Goal: Task Accomplishment & Management: Manage account settings

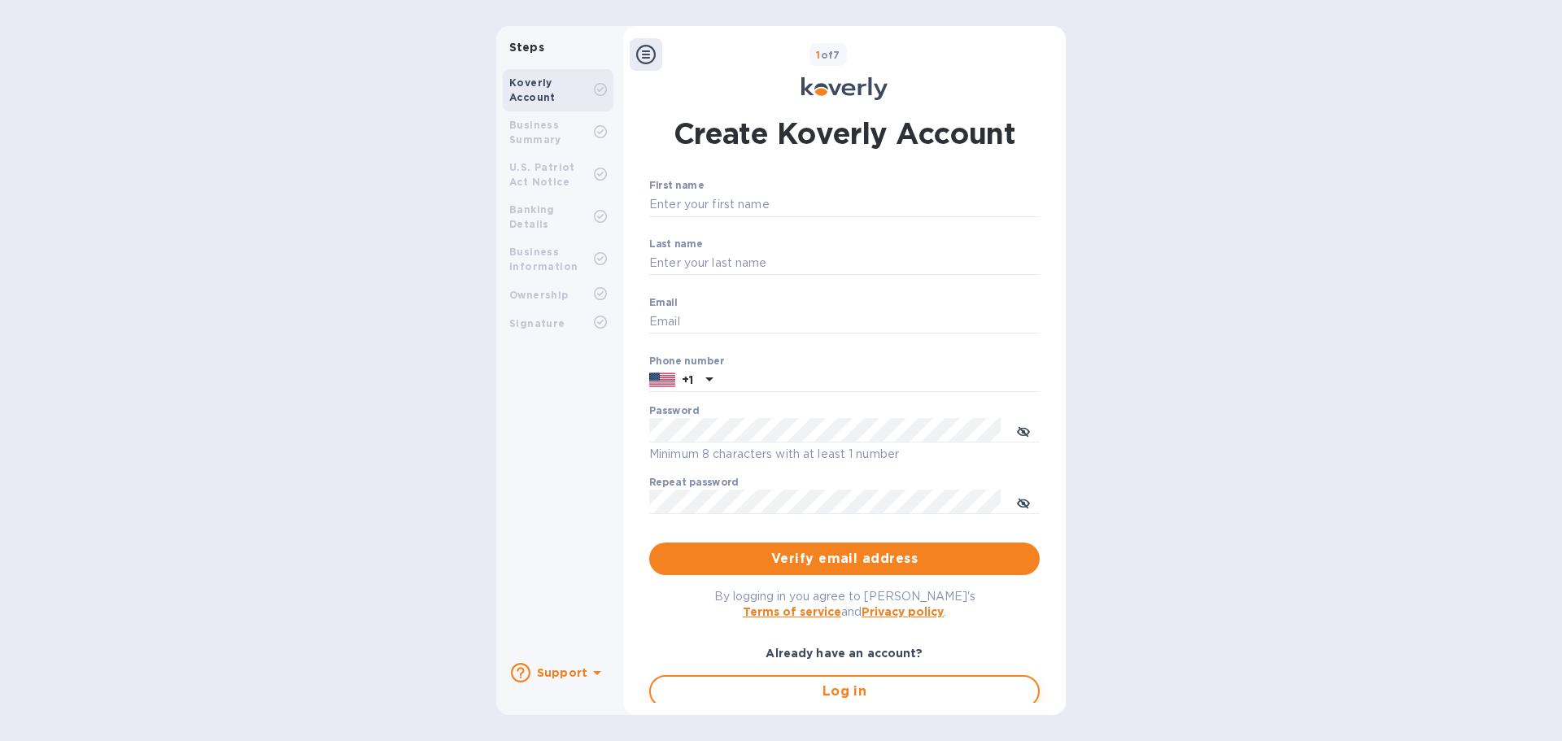
type input "[EMAIL_ADDRESS][DOMAIN_NAME]"
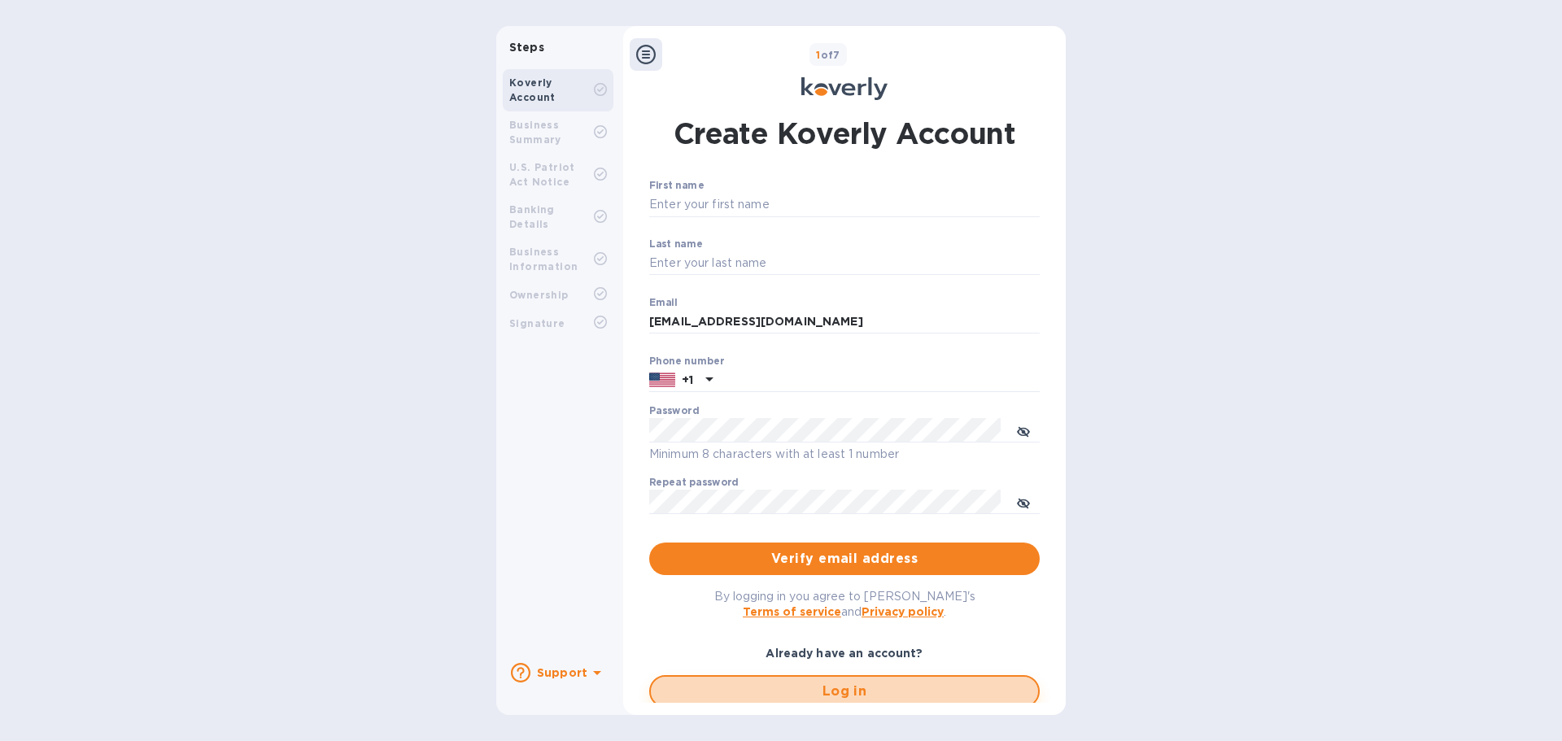
click at [757, 692] on span "Log in" at bounding box center [844, 692] width 361 height 20
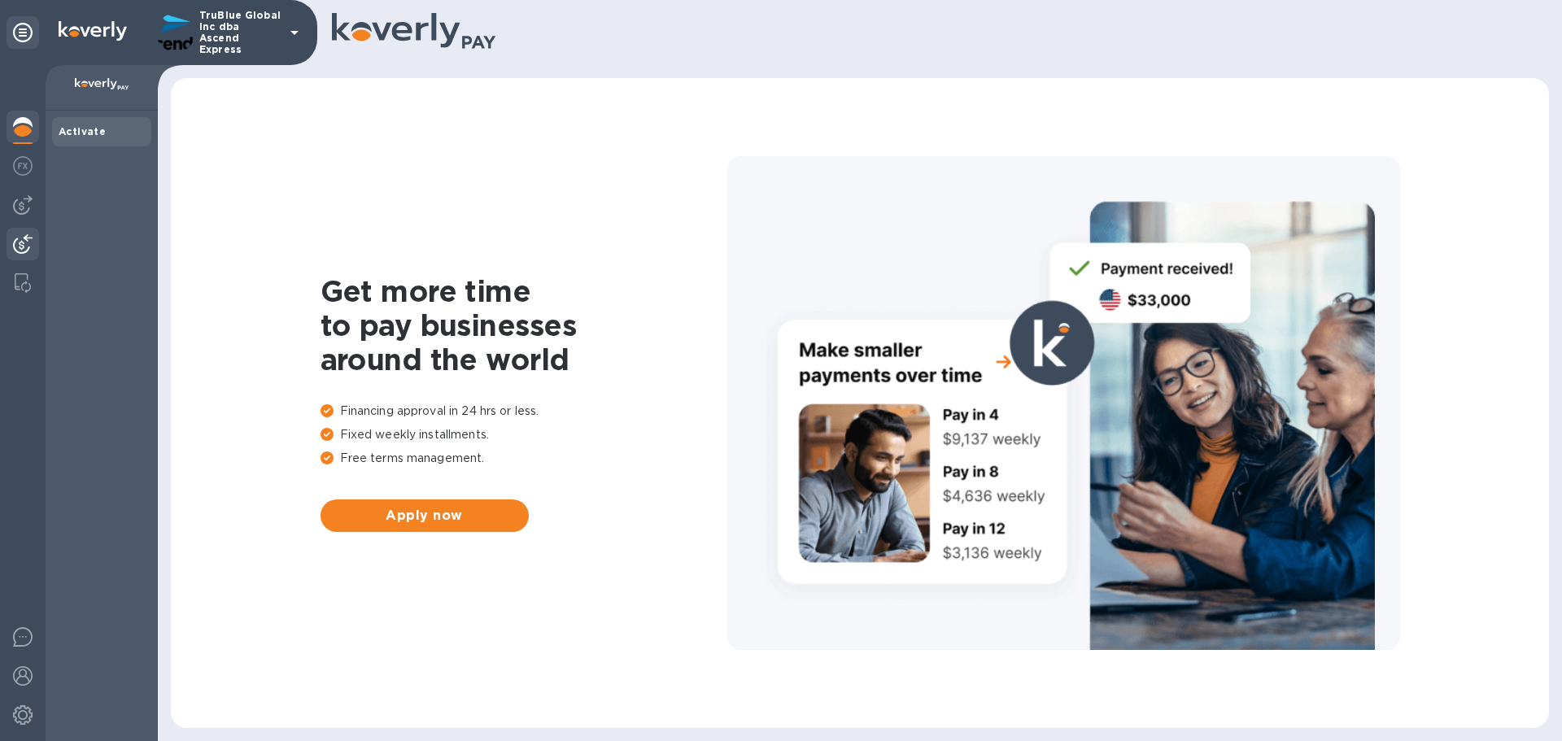
click at [21, 248] on img at bounding box center [23, 244] width 20 height 20
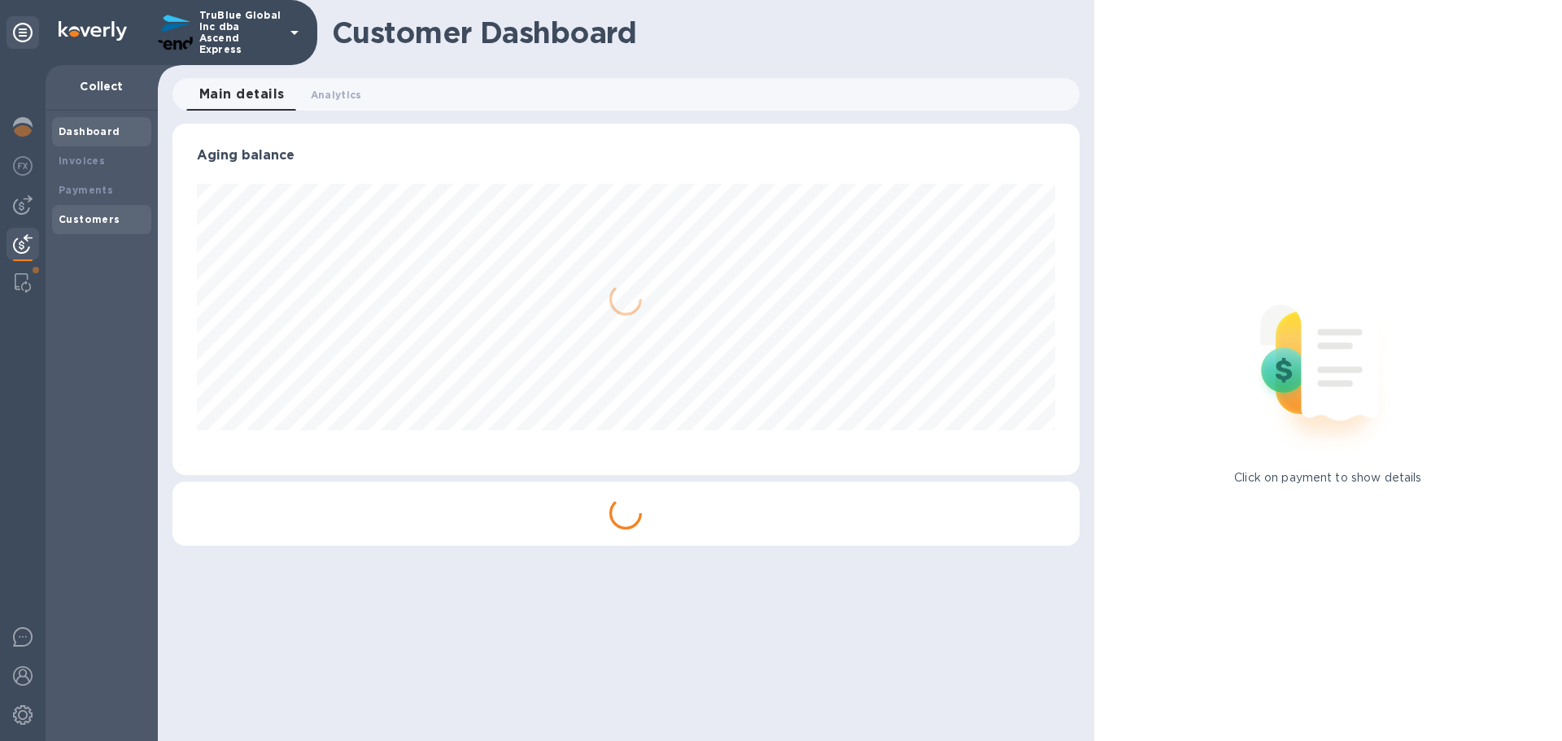
scroll to position [351, 906]
click at [81, 189] on b "Payments" at bounding box center [86, 190] width 55 height 12
